Goal: Find specific page/section: Find specific page/section

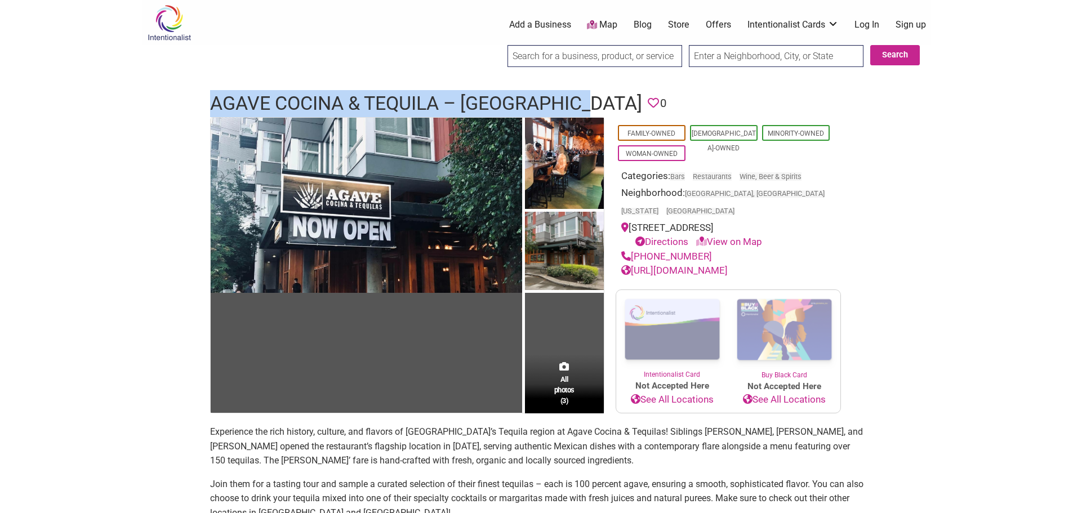
drag, startPoint x: 253, startPoint y: 97, endPoint x: 593, endPoint y: 96, distance: 339.5
copy h1 "Agave Cocina & Tequila – [GEOGRAPHIC_DATA]"
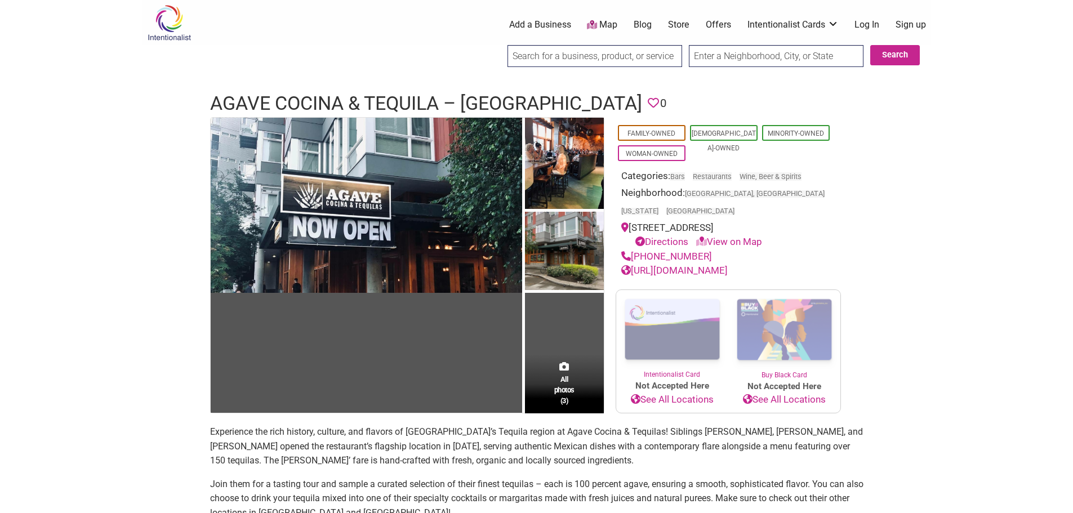
click at [206, 90] on div "Agave Cocina & Tequila – West Seattle Favorite 0" at bounding box center [537, 103] width 676 height 27
drag, startPoint x: 208, startPoint y: 97, endPoint x: 435, endPoint y: 94, distance: 226.9
click at [435, 94] on div "Agave Cocina & Tequila – West Seattle Favorite 0" at bounding box center [537, 103] width 676 height 27
copy h1 "Agave Cocina & Tequila"
click at [289, 91] on h1 "Agave Cocina & Tequila – [GEOGRAPHIC_DATA]" at bounding box center [426, 103] width 432 height 27
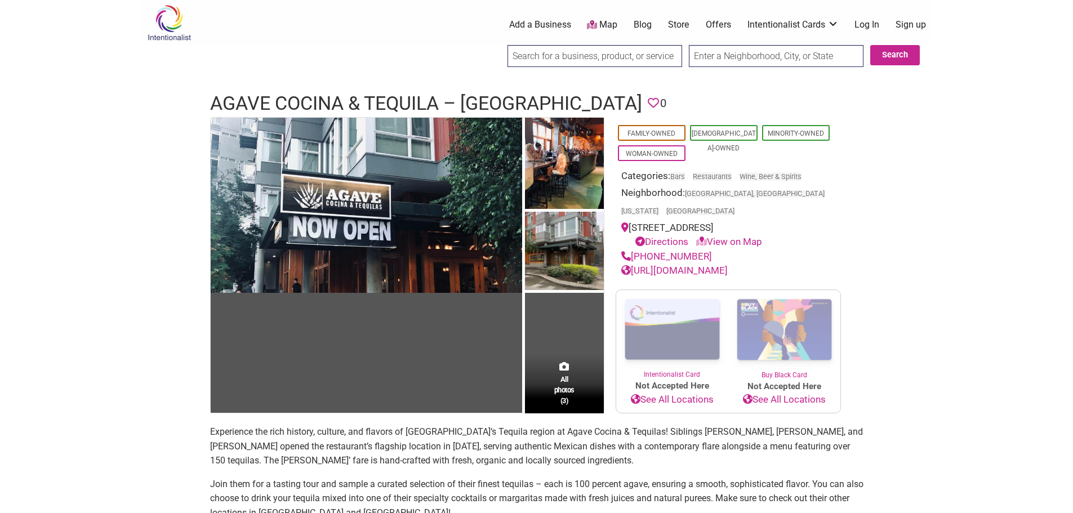
click at [240, 97] on h1 "Agave Cocina & Tequila – [GEOGRAPHIC_DATA]" at bounding box center [426, 103] width 432 height 27
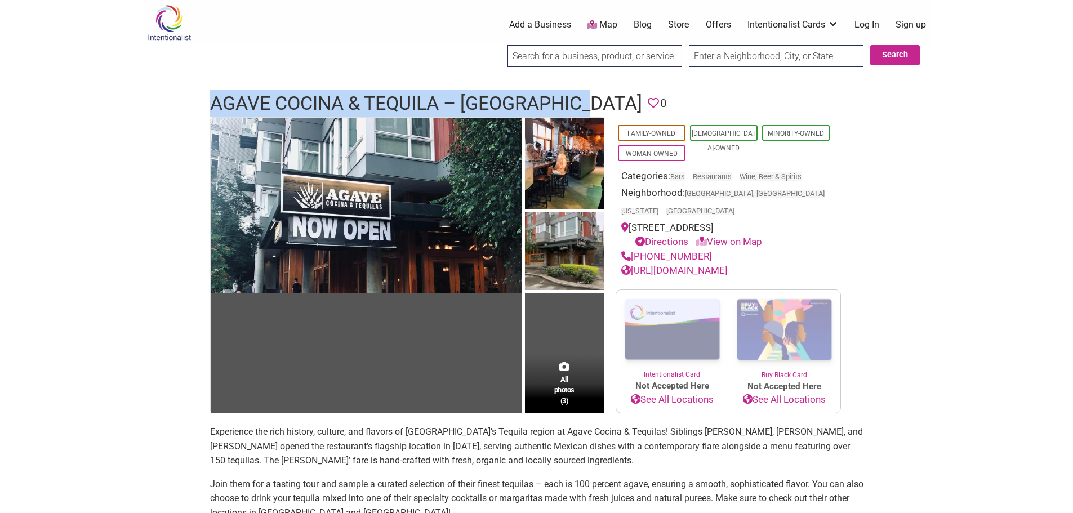
drag, startPoint x: 205, startPoint y: 102, endPoint x: 593, endPoint y: 99, distance: 388.0
click at [593, 99] on div "Agave Cocina & Tequila – West Seattle Favorite 0" at bounding box center [537, 103] width 676 height 27
copy h1 "Agave Cocina & Tequila – [GEOGRAPHIC_DATA]"
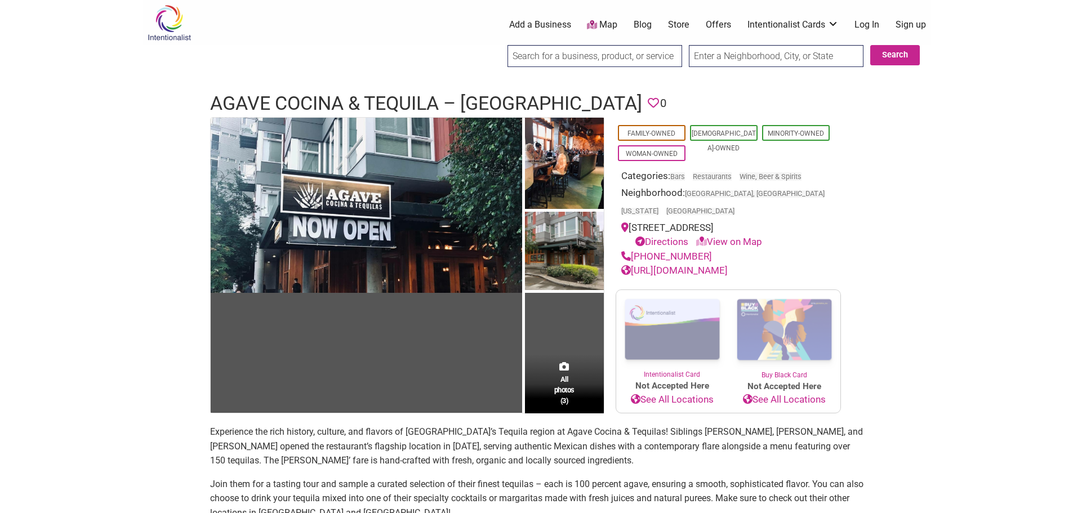
copy div "[STREET_ADDRESS]"
drag, startPoint x: 631, startPoint y: 207, endPoint x: 822, endPoint y: 210, distance: 190.9
click at [822, 221] on div "[STREET_ADDRESS] Directions View on Map" at bounding box center [728, 235] width 214 height 29
